Goal: Book appointment/travel/reservation

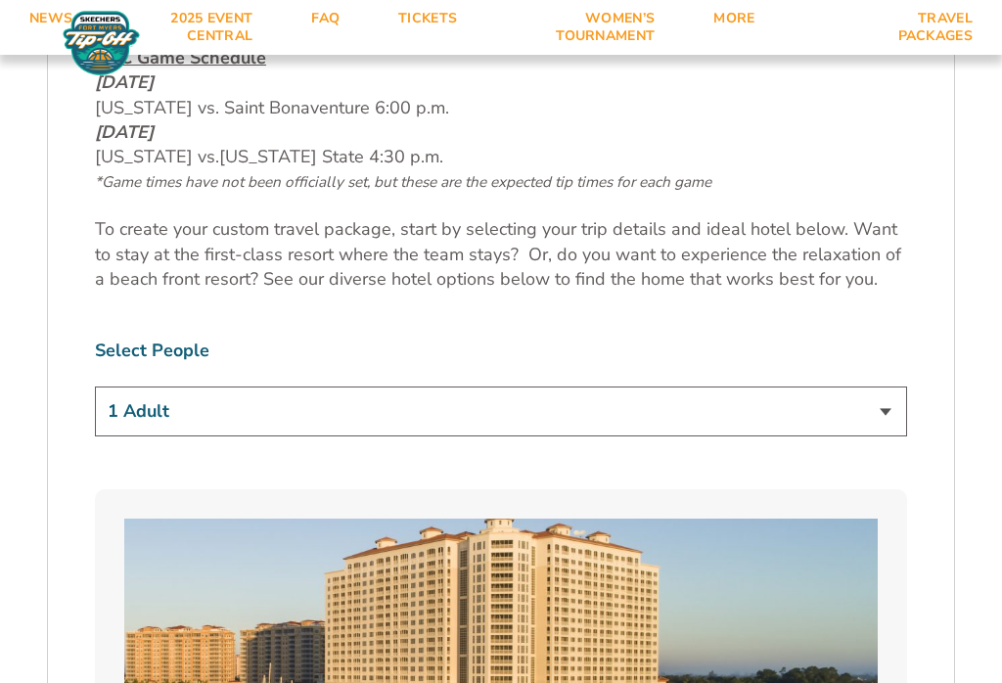
scroll to position [1047, 0]
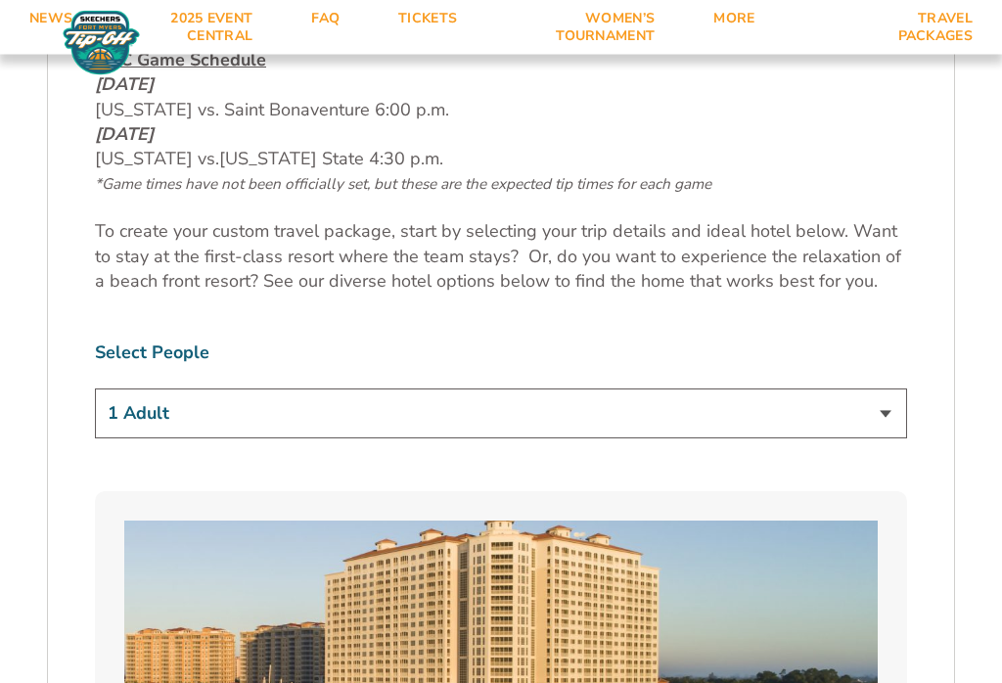
click at [881, 406] on select "1 Adult 2 Adults 3 Adults 4 Adults 2 Adults + 1 Child 2 Adults + 2 Children 2 A…" at bounding box center [501, 415] width 812 height 50
select select "2 Adults"
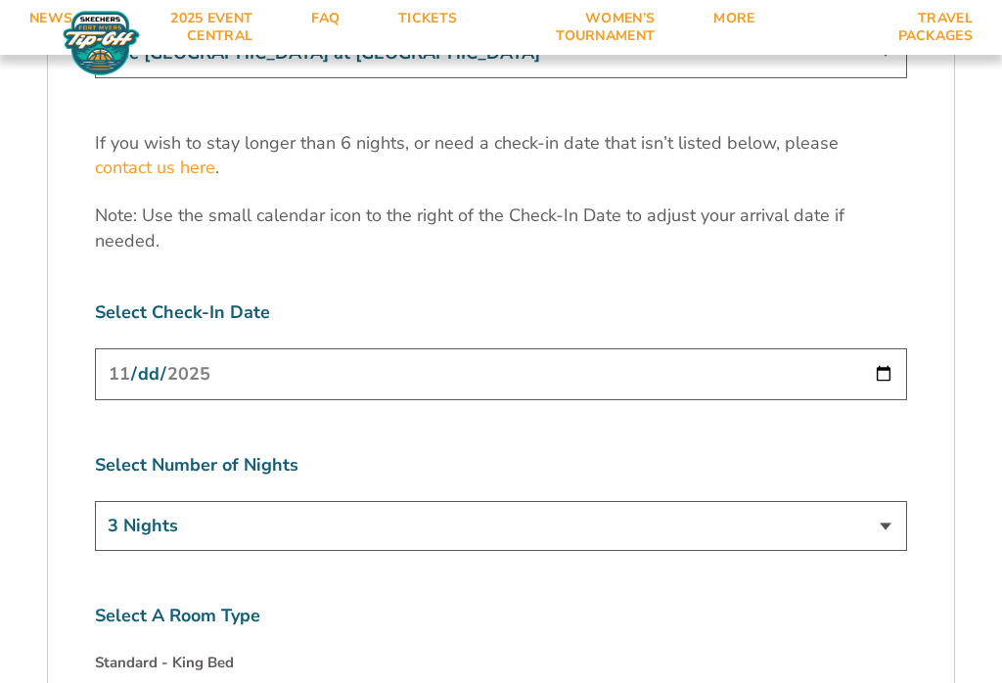
scroll to position [6085, 0]
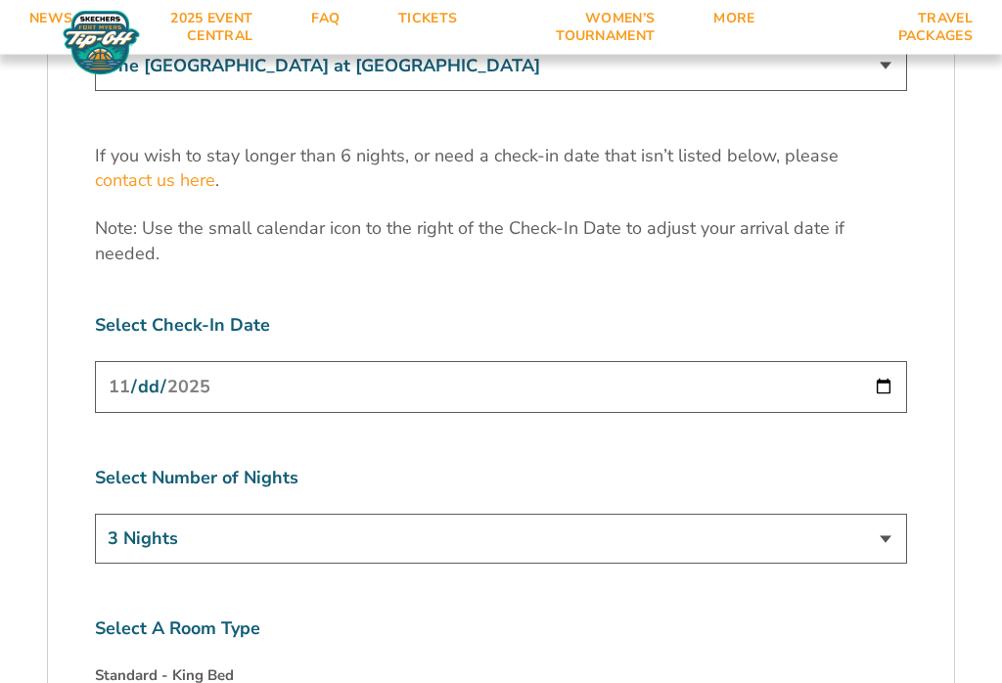
click at [880, 515] on select "3 Nights 4 Nights 5 Nights 6 Nights" at bounding box center [501, 540] width 812 height 50
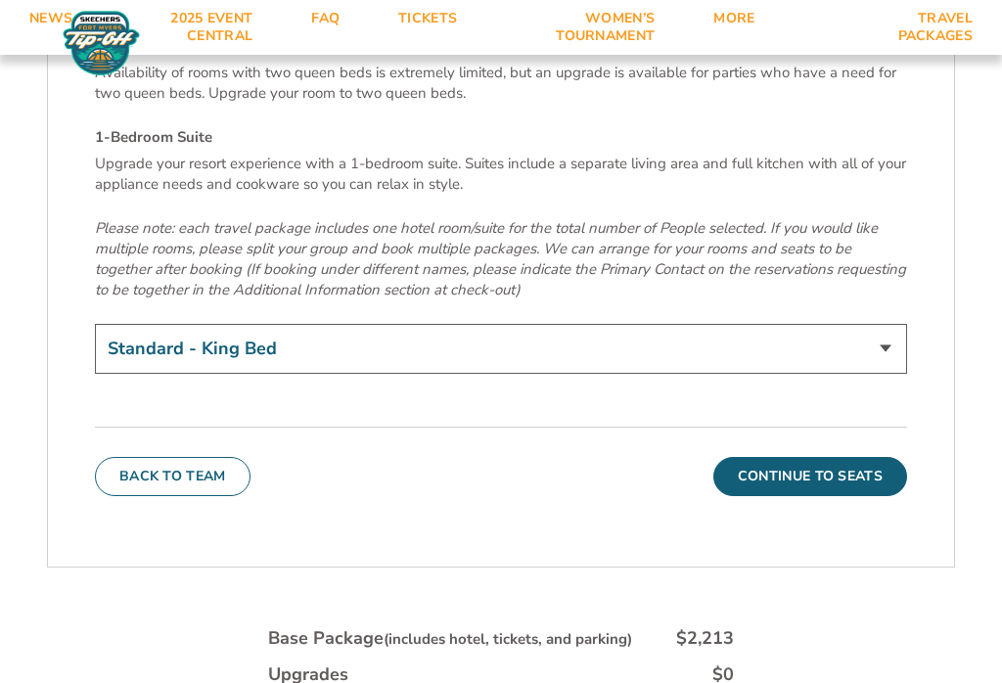
scroll to position [6797, 0]
click at [214, 458] on button "Back To Team" at bounding box center [173, 477] width 156 height 39
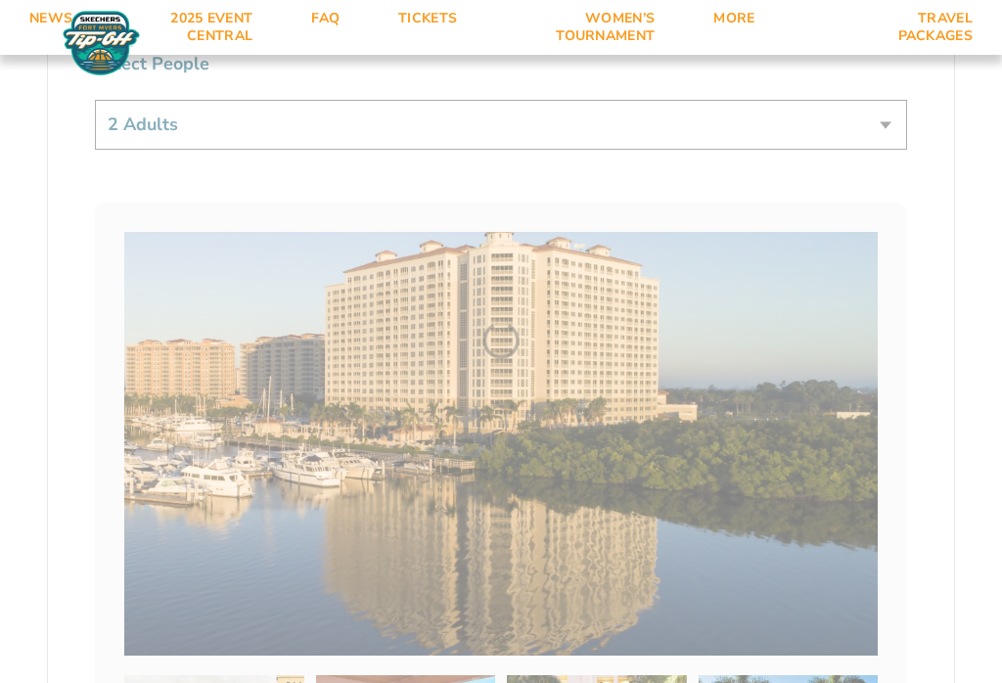
scroll to position [337, 0]
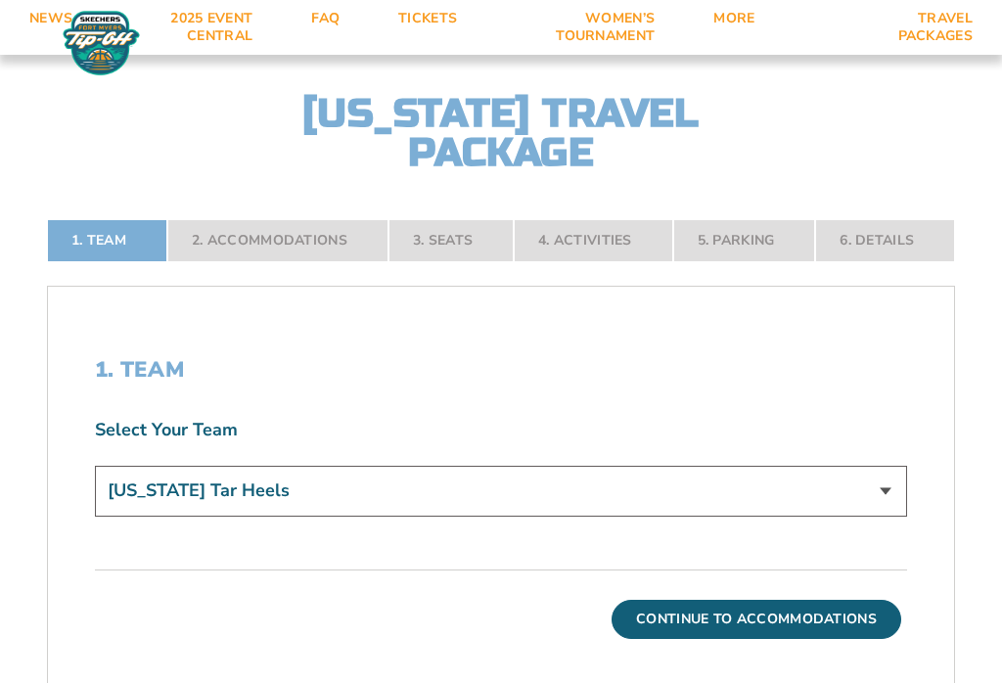
click at [430, 22] on link "Tickets" at bounding box center [427, 27] width 117 height 55
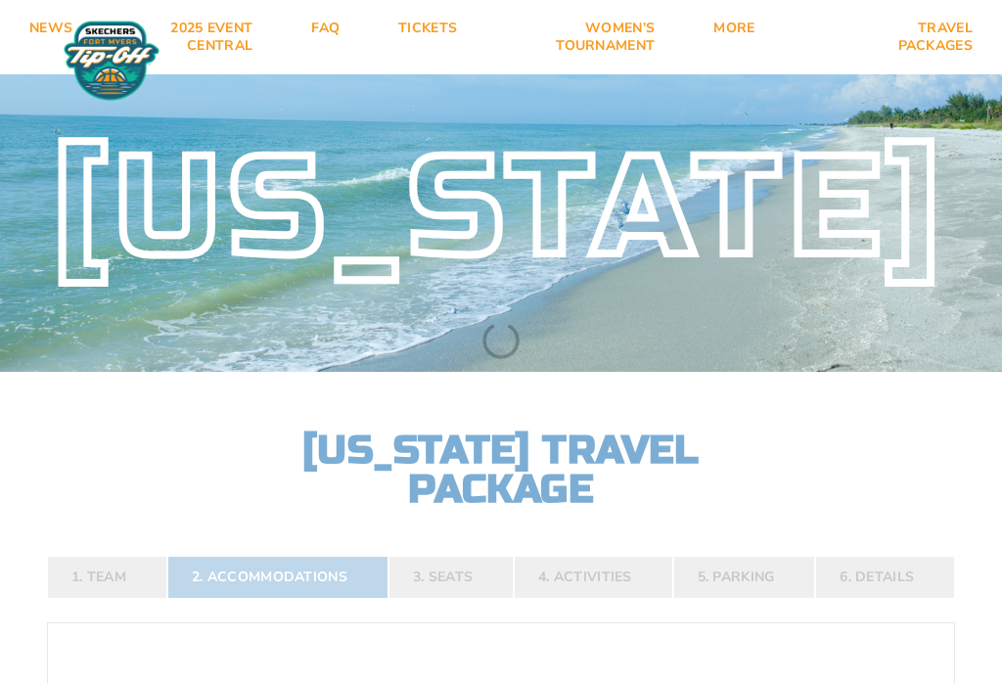
select select "2 Adults"
select select
